Goal: Task Accomplishment & Management: Manage account settings

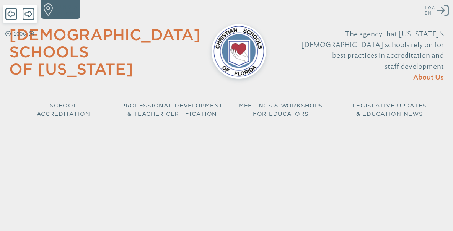
click at [433, 9] on span "Log in" at bounding box center [430, 10] width 11 height 11
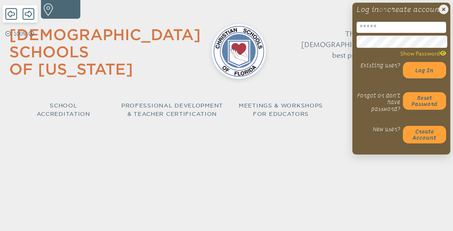
click at [403, 33] on input "email" at bounding box center [402, 27] width 90 height 11
type input "**********"
click at [419, 78] on button "Log in" at bounding box center [425, 70] width 44 height 16
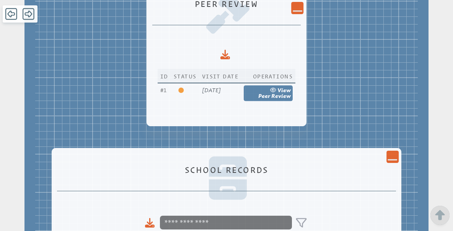
scroll to position [178, 0]
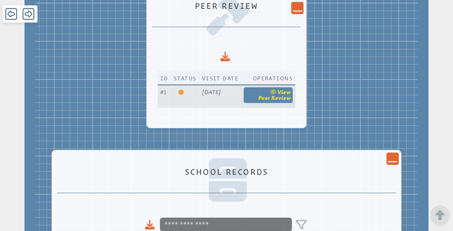
click at [276, 88] on link "view Peer Review" at bounding box center [268, 96] width 49 height 16
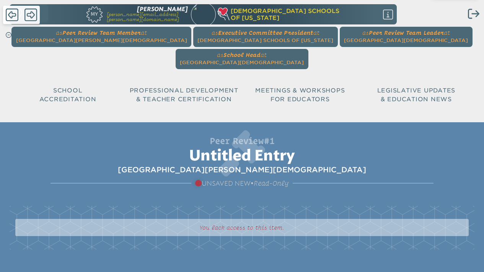
scroll to position [0, 0]
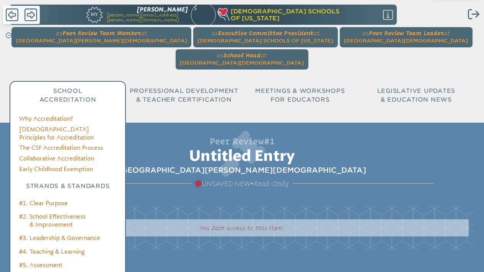
click at [59, 87] on p "School Accreditation" at bounding box center [68, 96] width 116 height 18
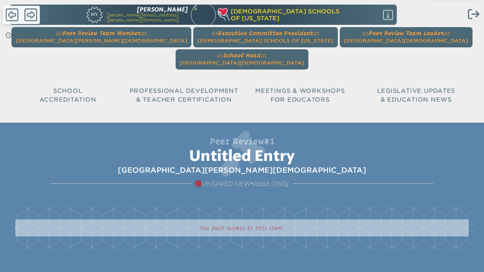
click at [443, 125] on div "Peer Review #1 Untitled Entry Seven Rivers Christian School Unsaved New • Read-…" at bounding box center [242, 214] width 484 height 182
click at [87, 38] on span "Seven Rivers Christian School" at bounding box center [101, 41] width 171 height 6
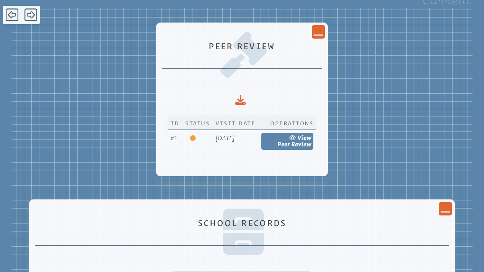
scroll to position [179, 0]
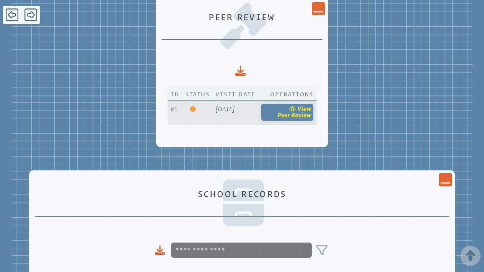
click at [304, 112] on span "Peer Review" at bounding box center [294, 115] width 34 height 7
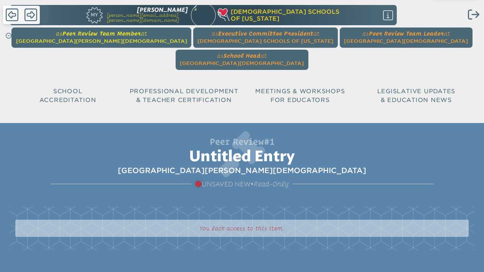
click at [77, 39] on span "Seven Rivers Christian School" at bounding box center [101, 41] width 171 height 6
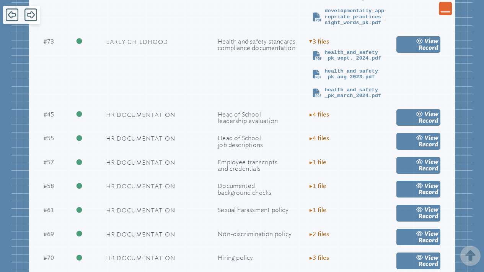
scroll to position [892, 0]
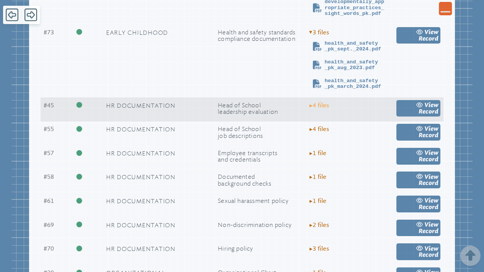
click at [313, 103] on span "▸ 4 file s" at bounding box center [319, 105] width 20 height 7
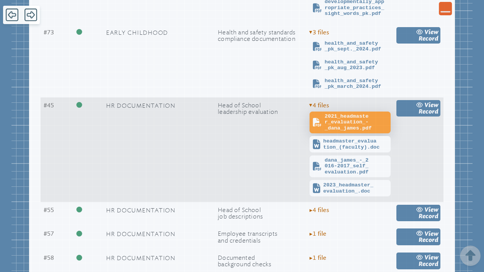
click at [333, 120] on span "2021_headmaster_evaluation_-_dana_james.pdf" at bounding box center [357, 123] width 64 height 18
